Goal: Task Accomplishment & Management: Use online tool/utility

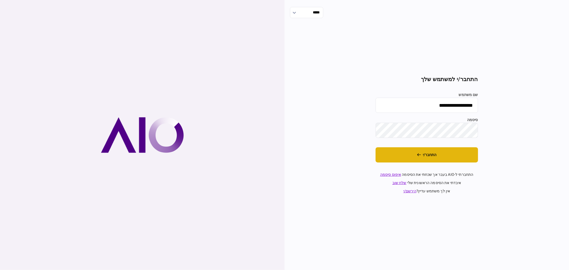
click at [451, 159] on button "התחבר/י" at bounding box center [426, 154] width 102 height 15
